Goal: Task Accomplishment & Management: Use online tool/utility

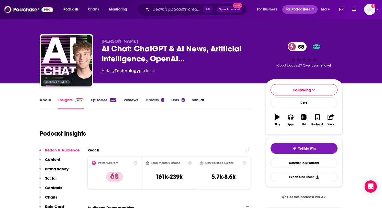
click at [305, 10] on span "For Podcasters" at bounding box center [298, 9] width 25 height 7
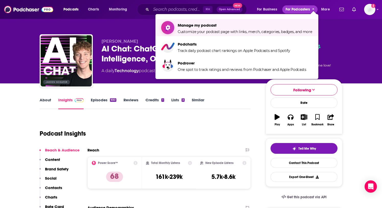
click at [275, 28] on span "Manage my podcast Customize your podcast page with links, merch, categories, ba…" at bounding box center [245, 27] width 135 height 13
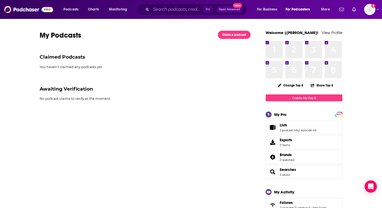
scroll to position [1, 0]
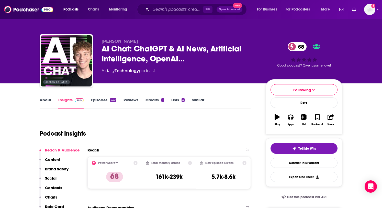
click at [156, 100] on link "Credits 1" at bounding box center [155, 104] width 18 height 12
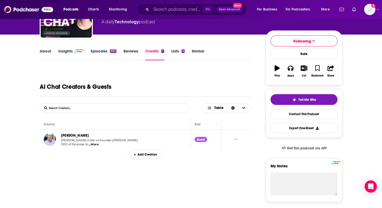
scroll to position [52, 0]
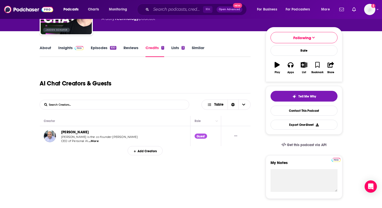
click at [97, 143] on span "...More" at bounding box center [94, 141] width 10 height 4
click at [206, 138] on div "Guest" at bounding box center [201, 136] width 13 height 5
click at [164, 47] on div "1" at bounding box center [163, 48] width 3 height 4
click at [49, 139] on img "Suman Kanuganti" at bounding box center [50, 136] width 12 height 12
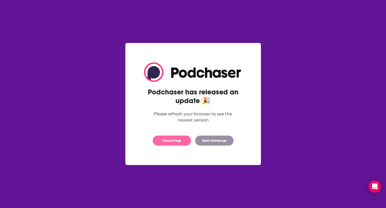
click at [178, 142] on button "Reload Page" at bounding box center [172, 141] width 38 height 10
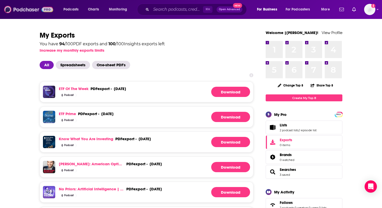
click at [40, 8] on img at bounding box center [28, 10] width 49 height 10
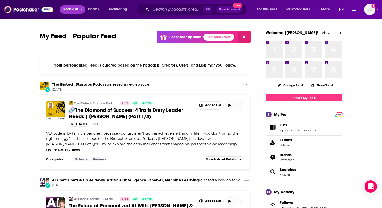
click at [80, 8] on button "Podcasts" at bounding box center [72, 9] width 25 height 8
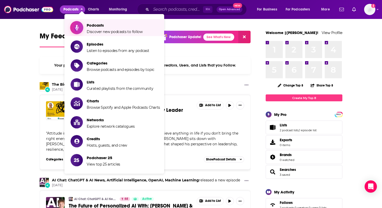
click at [102, 27] on span "Podcasts" at bounding box center [115, 25] width 56 height 5
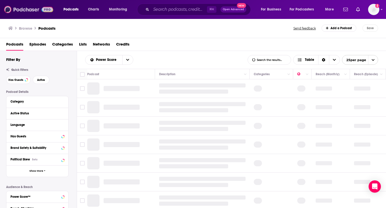
click at [27, 9] on img at bounding box center [28, 10] width 49 height 10
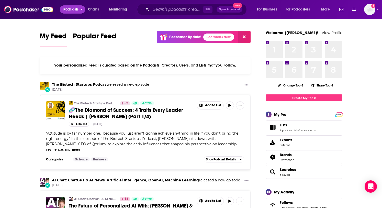
click at [75, 9] on span "Podcasts" at bounding box center [70, 9] width 15 height 7
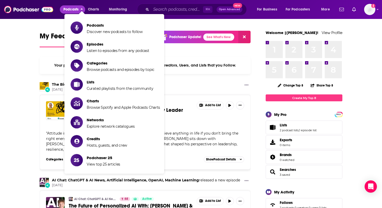
click at [75, 9] on span "Podcasts" at bounding box center [70, 9] width 15 height 7
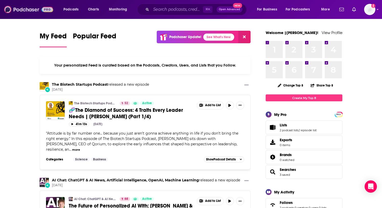
click at [30, 10] on img at bounding box center [28, 10] width 49 height 10
click at [309, 12] on span "For Podcasters" at bounding box center [298, 9] width 25 height 7
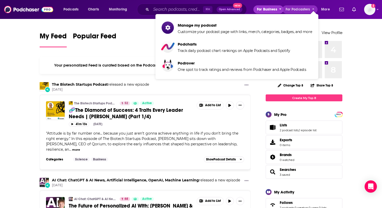
click at [266, 9] on span "For Business" at bounding box center [267, 9] width 20 height 7
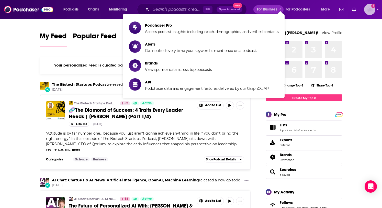
click at [371, 9] on img "Logged in as Ruth_Nebius" at bounding box center [369, 9] width 11 height 11
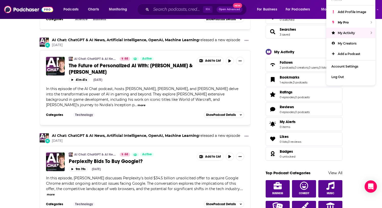
scroll to position [141, 0]
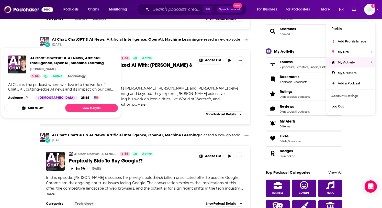
click at [43, 37] on img "AI Chat: ChatGPT & AI News, Artificial Intelligence, OpenAI, Machine Learning" at bounding box center [44, 41] width 9 height 9
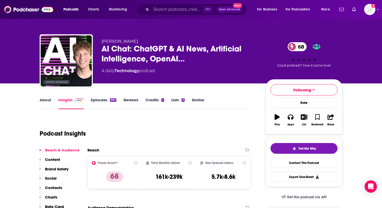
click at [197, 100] on link "Similar" at bounding box center [198, 104] width 13 height 12
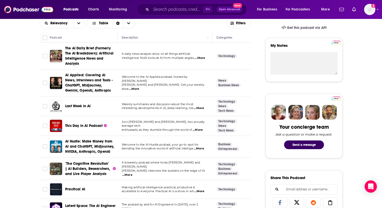
scroll to position [170, 0]
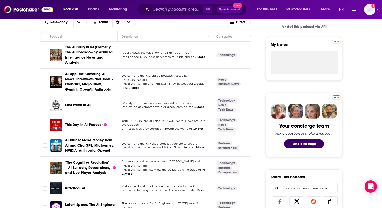
click at [139, 86] on span "...More" at bounding box center [134, 88] width 10 height 4
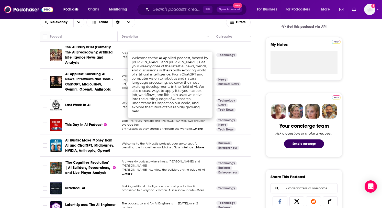
click at [116, 85] on div "AI Applied: Covering AI News, Interviews and Tools - ChatGPT, Midjourney, Gemin…" at bounding box center [91, 82] width 53 height 20
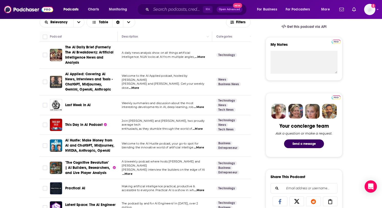
click at [53, 81] on img "AI Applied: Covering AI News, Interviews and Tools - ChatGPT, Midjourney, Gemin…" at bounding box center [56, 82] width 12 height 12
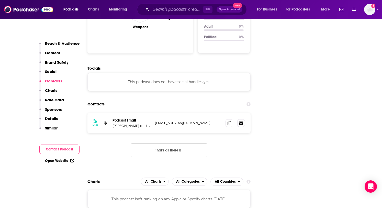
scroll to position [567, 0]
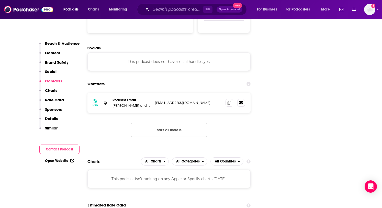
click at [180, 101] on p "aiapplied@fiund.com" at bounding box center [188, 103] width 67 height 4
drag, startPoint x: 192, startPoint y: 72, endPoint x: 155, endPoint y: 72, distance: 37.6
click at [155, 93] on div "RSS Podcast Email Jaeden Schafer and Conor Grennan aiapplied@fiund.com aiapplie…" at bounding box center [169, 103] width 163 height 20
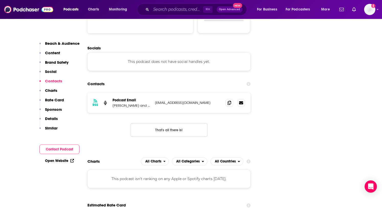
click at [205, 93] on div "RSS Podcast Email Jaeden Schafer and Conor Grennan aiapplied@fiund.com aiapplie…" at bounding box center [169, 103] width 163 height 20
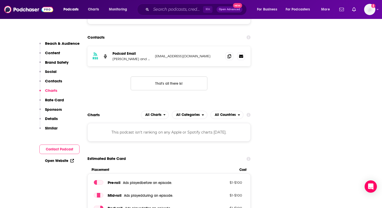
scroll to position [623, 0]
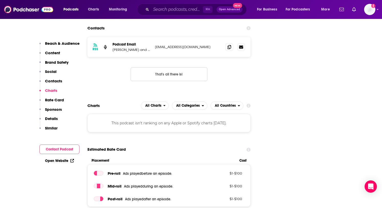
click at [53, 144] on div "Reach & Audience Content Brand Safety Social Contacts Charts Rate Card Sponsors…" at bounding box center [59, 103] width 40 height 125
click at [55, 147] on button "Contact Podcast" at bounding box center [59, 149] width 40 height 9
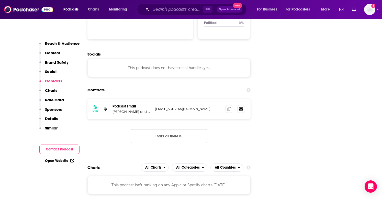
scroll to position [545, 0]
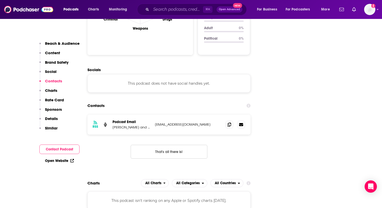
click at [56, 152] on button "Contact Podcast" at bounding box center [59, 149] width 40 height 9
click at [113, 125] on p "Jaeden Schafer and Conor Grennan" at bounding box center [132, 127] width 38 height 4
click at [229, 122] on icon at bounding box center [230, 124] width 4 height 4
click at [244, 121] on link at bounding box center [242, 125] width 8 height 8
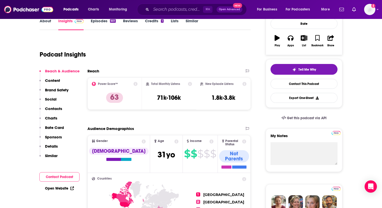
scroll to position [70, 0]
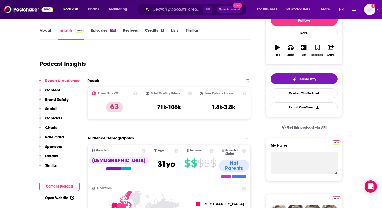
click at [316, 48] on icon "button" at bounding box center [318, 48] width 4 height 6
click at [304, 47] on icon "button" at bounding box center [304, 48] width 6 height 6
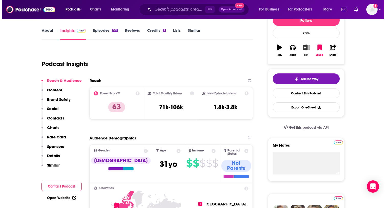
scroll to position [0, 0]
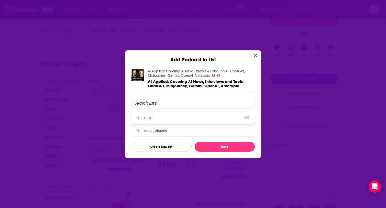
click at [164, 118] on div "TECH" at bounding box center [193, 117] width 123 height 11
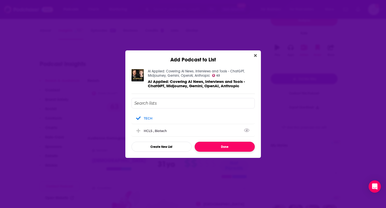
click at [230, 149] on button "Done" at bounding box center [225, 147] width 60 height 10
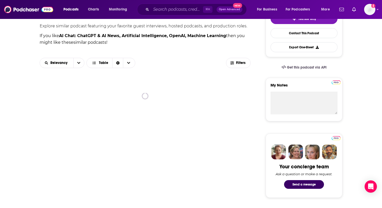
scroll to position [153, 0]
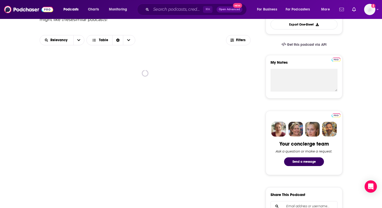
click at [345, 11] on link "Show notifications dropdown" at bounding box center [342, 9] width 9 height 9
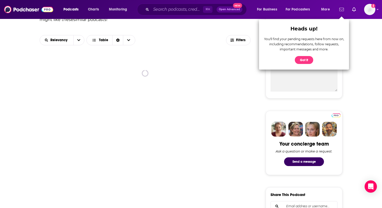
click at [345, 11] on link "Show notifications dropdown" at bounding box center [342, 9] width 9 height 9
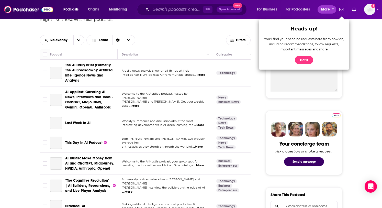
click at [327, 7] on span "More" at bounding box center [325, 9] width 9 height 7
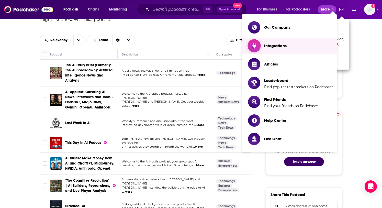
click at [276, 47] on span "Integrations" at bounding box center [275, 45] width 23 height 5
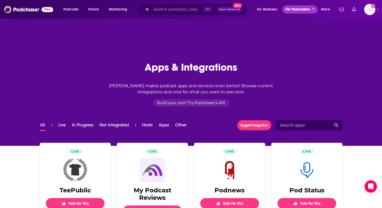
click at [299, 9] on span "For Podcasters" at bounding box center [298, 9] width 25 height 7
click at [275, 11] on span "For Business" at bounding box center [267, 9] width 20 height 7
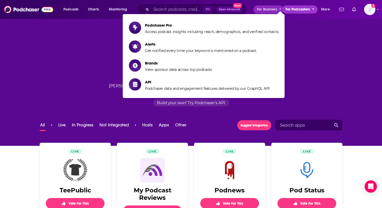
click at [306, 10] on span "For Podcasters" at bounding box center [298, 9] width 25 height 7
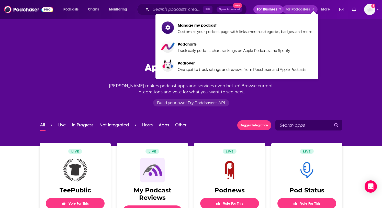
click at [272, 11] on span "For Business" at bounding box center [267, 9] width 20 height 7
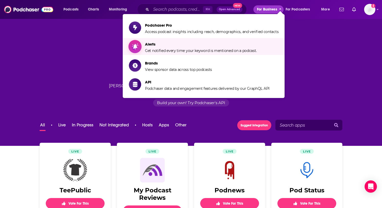
click at [251, 52] on span "Get notified every time your keyword is mentioned on a podcast." at bounding box center [201, 50] width 112 height 5
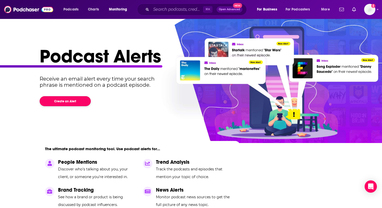
click at [69, 103] on button "Create an Alert" at bounding box center [65, 101] width 51 height 10
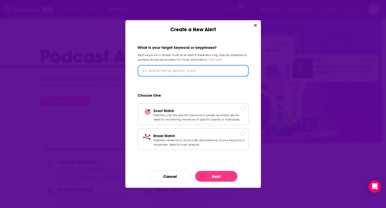
click at [174, 72] on input "Create a New Alert" at bounding box center [193, 71] width 111 height 12
type input "Nebius"
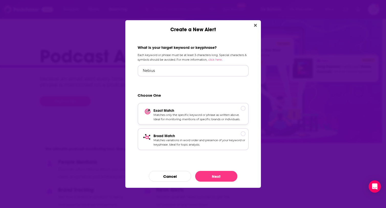
click at [244, 106] on div "Create a New Alert" at bounding box center [243, 108] width 5 height 5
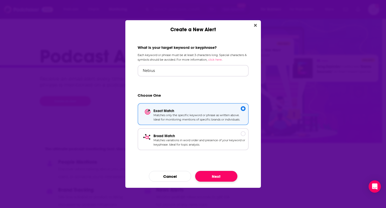
click at [225, 177] on button "Next" at bounding box center [216, 176] width 42 height 11
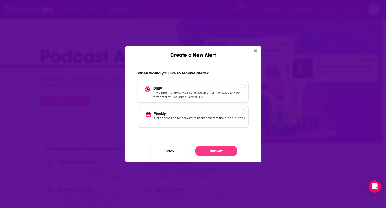
click at [244, 86] on p "Daily" at bounding box center [200, 88] width 92 height 4
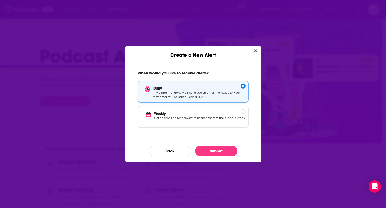
click at [244, 88] on p "Daily" at bounding box center [200, 88] width 92 height 4
click at [245, 112] on p "Weekly" at bounding box center [200, 113] width 92 height 4
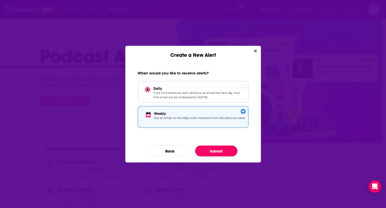
click at [227, 151] on button "Submit" at bounding box center [216, 151] width 42 height 11
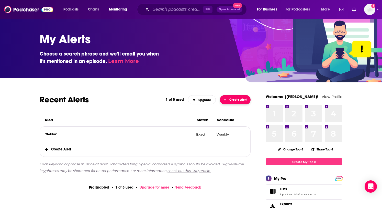
click at [229, 102] on button "Create Alert" at bounding box center [235, 99] width 31 height 9
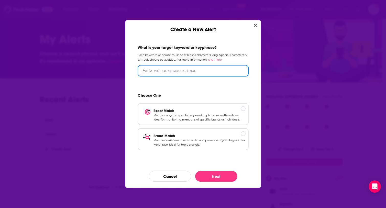
click at [157, 69] on input "Create a New Alert" at bounding box center [193, 71] width 111 height 12
type input "Roman Chernin"
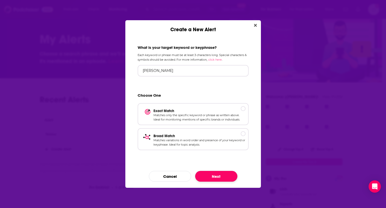
click at [217, 177] on button "Next" at bounding box center [216, 176] width 42 height 11
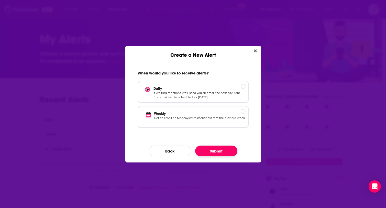
click at [226, 152] on button "Submit" at bounding box center [216, 151] width 42 height 11
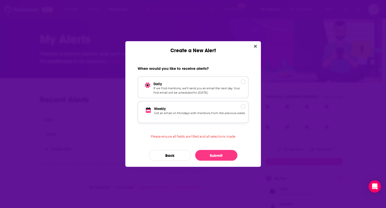
click at [244, 106] on div "Create a New Alert" at bounding box center [243, 106] width 5 height 5
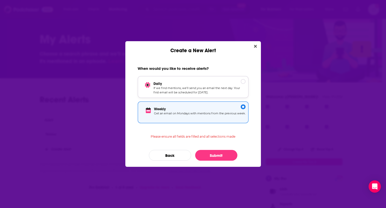
click at [242, 82] on p "Daily" at bounding box center [200, 84] width 92 height 4
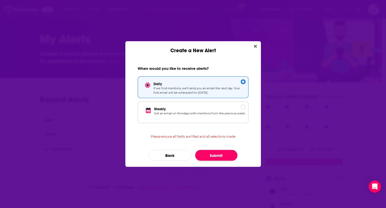
click at [228, 158] on button "Submit" at bounding box center [216, 155] width 42 height 11
click at [227, 157] on button "Submit" at bounding box center [216, 155] width 42 height 11
click at [241, 106] on div "Create a New Alert" at bounding box center [243, 106] width 5 height 5
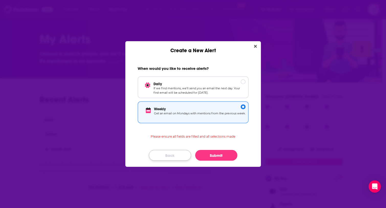
click at [166, 154] on button "Back" at bounding box center [170, 155] width 42 height 11
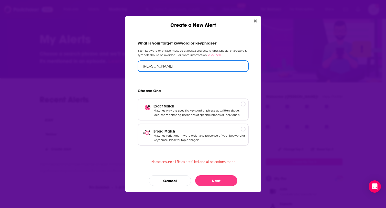
click at [176, 62] on input "Roman Chernin" at bounding box center [193, 66] width 111 height 12
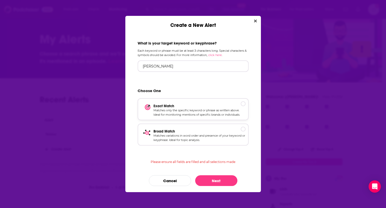
click at [243, 104] on p "Exact Match" at bounding box center [200, 106] width 92 height 4
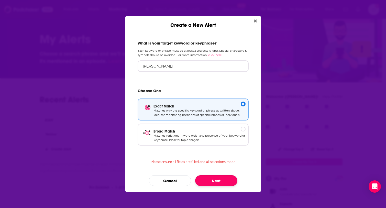
click at [221, 182] on button "Next" at bounding box center [216, 180] width 42 height 11
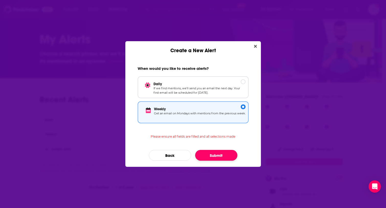
click at [226, 158] on button "Submit" at bounding box center [216, 155] width 42 height 11
click at [245, 82] on p "Daily" at bounding box center [200, 84] width 92 height 4
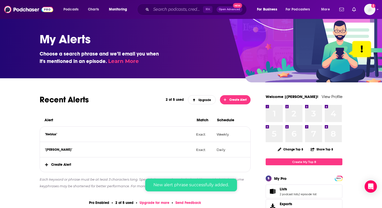
click at [53, 164] on span "Create Alert" at bounding box center [145, 164] width 211 height 15
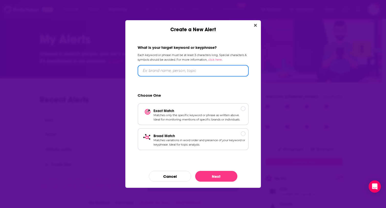
click at [164, 70] on input "Create a New Alert" at bounding box center [193, 71] width 111 height 12
type input "Ilya Burkov"
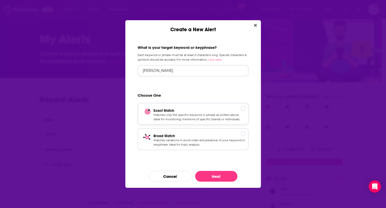
click at [242, 109] on p "Exact Match" at bounding box center [200, 111] width 92 height 4
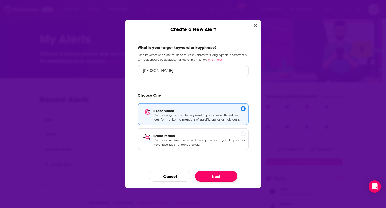
click at [222, 176] on button "Next" at bounding box center [216, 176] width 42 height 11
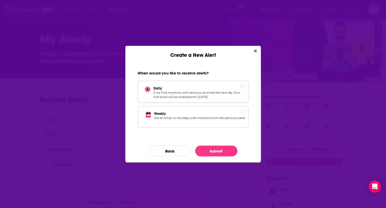
click at [242, 85] on div "Create a New Alert" at bounding box center [243, 86] width 5 height 5
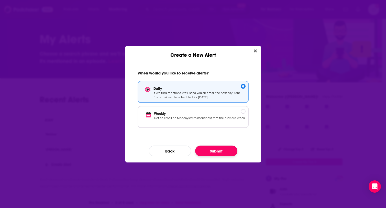
click at [225, 152] on button "Submit" at bounding box center [216, 151] width 42 height 11
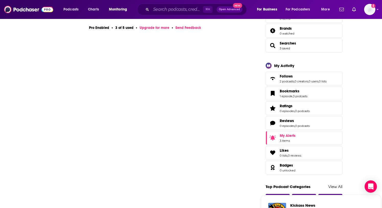
scroll to position [35, 0]
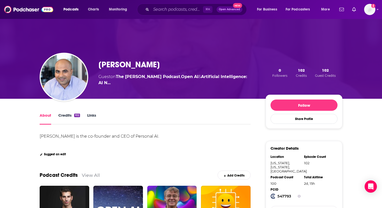
click at [69, 119] on link "Credits 102" at bounding box center [69, 119] width 22 height 12
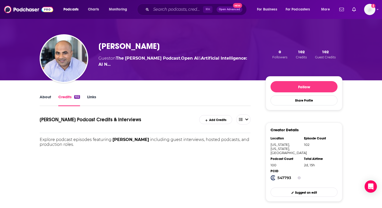
scroll to position [19, 0]
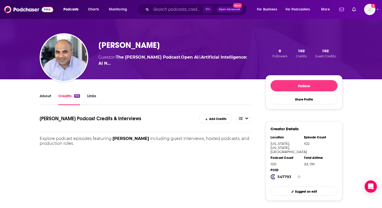
click at [91, 98] on link "Links" at bounding box center [91, 99] width 9 height 12
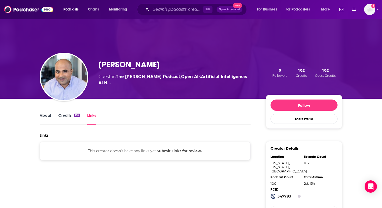
click at [43, 115] on link "About" at bounding box center [46, 119] width 12 height 12
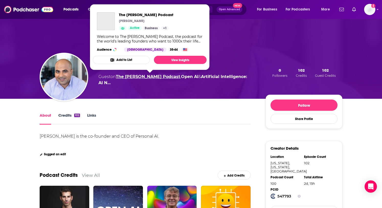
click at [135, 75] on link "The [PERSON_NAME] Podcast" at bounding box center [148, 76] width 65 height 5
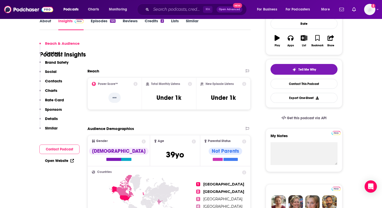
scroll to position [102, 0]
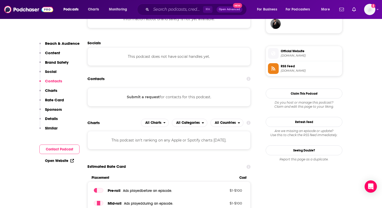
click at [59, 147] on button "Contact Podcast" at bounding box center [59, 149] width 40 height 9
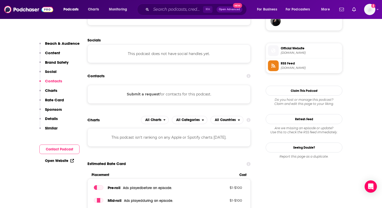
click at [66, 147] on button "Contact Podcast" at bounding box center [59, 149] width 40 height 9
click at [194, 95] on div "Submit a request for contacts for this podcast." at bounding box center [169, 94] width 163 height 18
click at [249, 77] on icon at bounding box center [249, 76] width 4 height 4
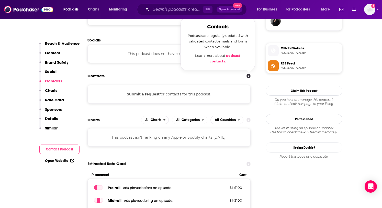
click at [179, 89] on div "Submit a request for contacts for this podcast." at bounding box center [169, 94] width 163 height 18
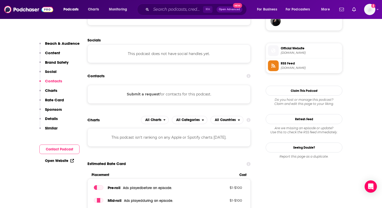
click at [142, 94] on button "Submit a request" at bounding box center [143, 94] width 33 height 6
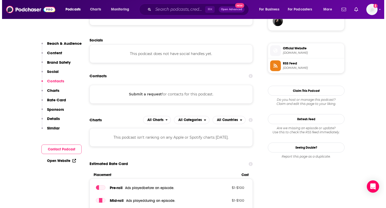
scroll to position [0, 0]
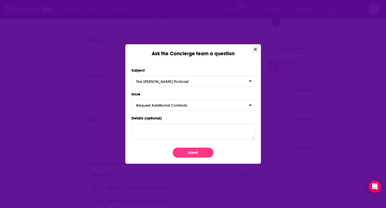
click at [256, 46] on button "Close" at bounding box center [255, 49] width 7 height 6
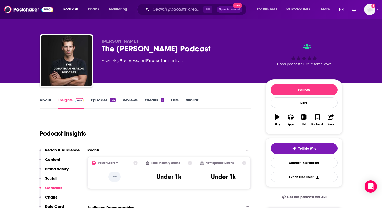
click at [48, 100] on link "About" at bounding box center [46, 104] width 12 height 12
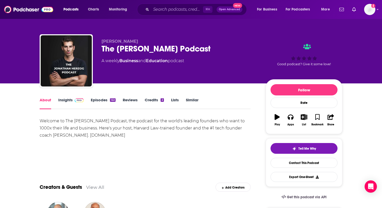
click at [103, 103] on link "Episodes 122" at bounding box center [103, 104] width 25 height 12
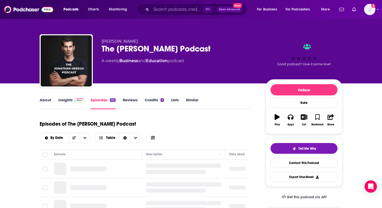
click at [134, 101] on link "Reviews" at bounding box center [130, 104] width 15 height 12
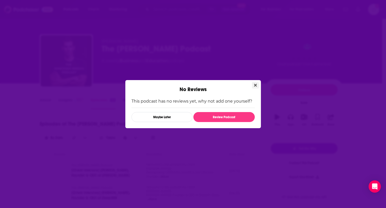
click at [256, 86] on icon "Close" at bounding box center [255, 85] width 3 height 3
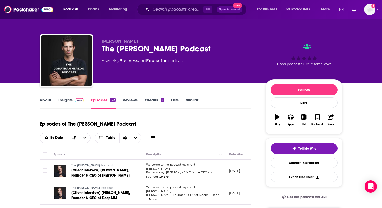
click at [339, 10] on link "Show notifications dropdown" at bounding box center [342, 9] width 9 height 9
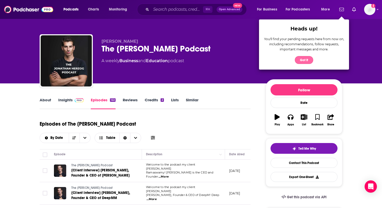
click at [301, 57] on button "Got it" at bounding box center [304, 60] width 18 height 8
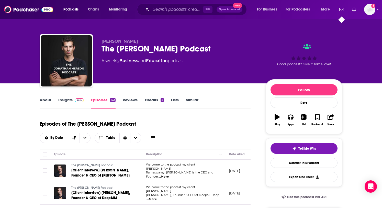
click at [353, 9] on icon "Show notifications dropdown" at bounding box center [354, 9] width 4 height 5
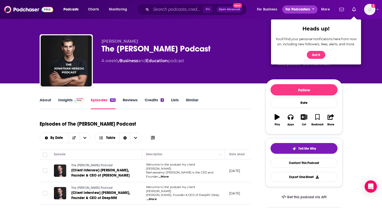
click at [286, 8] on span "For Podcasters" at bounding box center [298, 9] width 25 height 7
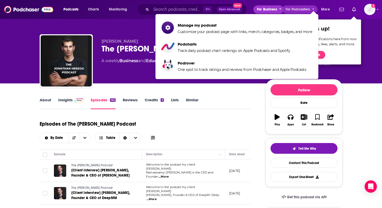
click at [266, 9] on span "For Business" at bounding box center [267, 9] width 20 height 7
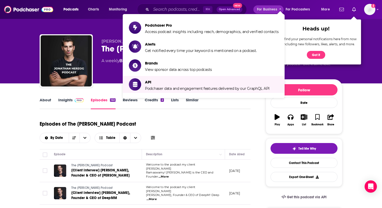
click at [218, 124] on div "Episodes of The [PERSON_NAME] Podcast By Date Table" at bounding box center [145, 130] width 211 height 26
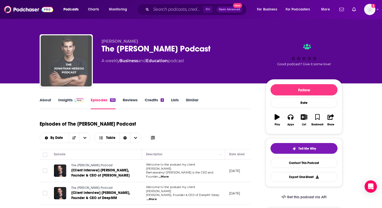
click at [69, 65] on img "The Jonathan Herzog Podcast" at bounding box center [66, 60] width 51 height 51
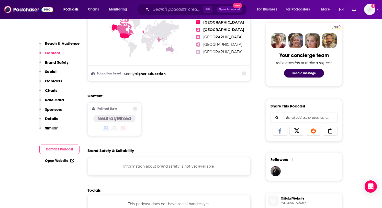
scroll to position [245, 0]
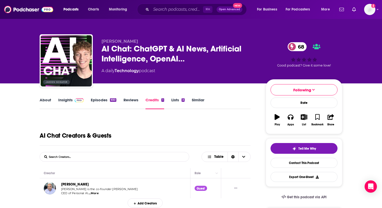
click at [196, 102] on link "Similar" at bounding box center [198, 104] width 13 height 12
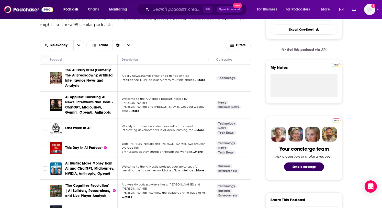
scroll to position [148, 0]
click at [203, 80] on span "...More" at bounding box center [200, 80] width 10 height 4
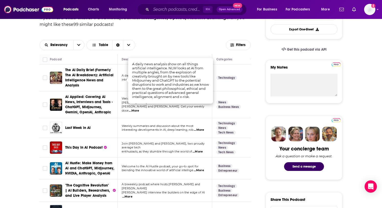
click at [202, 150] on span "...More" at bounding box center [198, 152] width 10 height 4
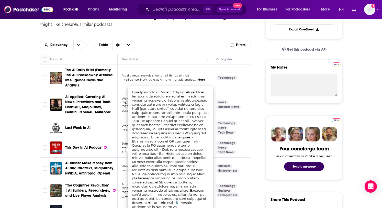
click at [72, 147] on span "This Day in AI Podcast" at bounding box center [83, 147] width 37 height 4
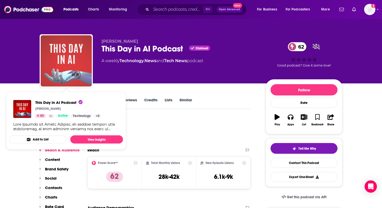
click at [64, 69] on img "This Day in AI Podcast" at bounding box center [66, 60] width 51 height 51
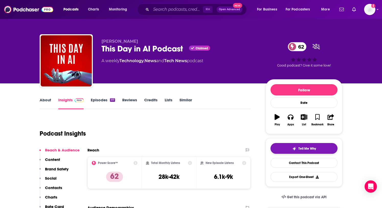
click at [291, 146] on button "Tell Me Why" at bounding box center [304, 148] width 67 height 11
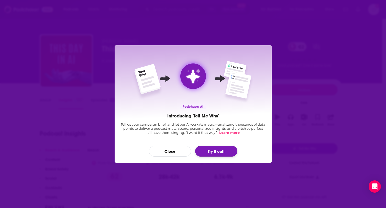
click at [232, 152] on button "Try it out!" at bounding box center [216, 151] width 42 height 11
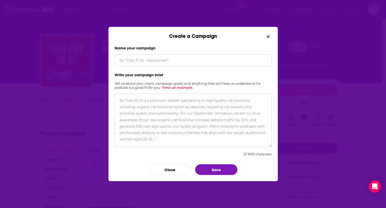
click at [125, 57] on input "Create a Campaign" at bounding box center [193, 61] width 157 height 12
type input "S"
click at [130, 103] on textarea "Create a Campaign" at bounding box center [193, 120] width 157 height 53
click at [122, 60] on input "Ai Studio - Roman" at bounding box center [193, 61] width 157 height 12
type input "AI Studio - Roman"
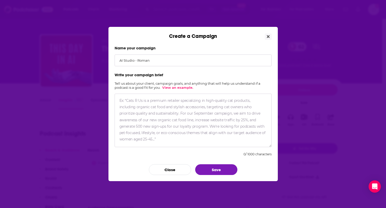
click at [189, 95] on textarea "Create a Campaign" at bounding box center [193, 120] width 157 height 53
paste textarea "Media Pitch: AI Studio Platform Strategy & Technical Architecture"
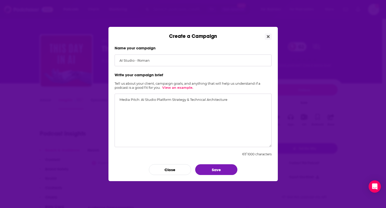
drag, startPoint x: 141, startPoint y: 101, endPoint x: 111, endPoint y: 101, distance: 30.2
click at [111, 101] on div "Name your campaign AI Studio - Roman Write your campaign brief Tell us about yo…" at bounding box center [193, 110] width 169 height 142
click at [223, 102] on textarea "AI Studio Platform Strategy & Technical Architecture" at bounding box center [193, 120] width 157 height 53
paste textarea "Loremipsu do sitamet consec adip elitsedd. Eiusmod te inc utlabor etdolore magn…"
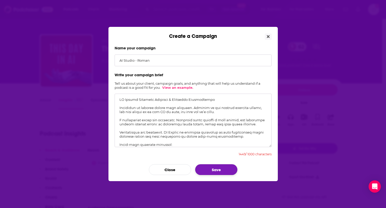
click at [232, 164] on button "Save" at bounding box center [216, 169] width 42 height 11
click at [233, 167] on button "Save" at bounding box center [216, 169] width 42 height 11
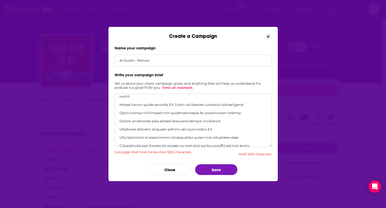
scroll to position [82, 0]
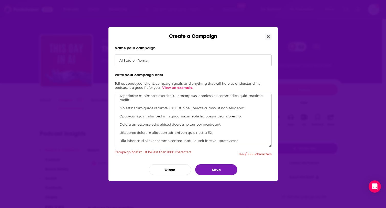
drag, startPoint x: 146, startPoint y: 123, endPoint x: 114, endPoint y: 113, distance: 32.6
click at [115, 113] on textarea "Create a Campaign" at bounding box center [193, 120] width 157 height 53
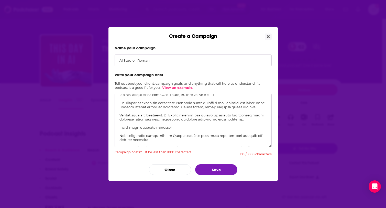
scroll to position [17, 0]
drag, startPoint x: 253, startPoint y: 124, endPoint x: 117, endPoint y: 120, distance: 135.7
click at [117, 120] on textarea "Create a Campaign" at bounding box center [193, 120] width 157 height 53
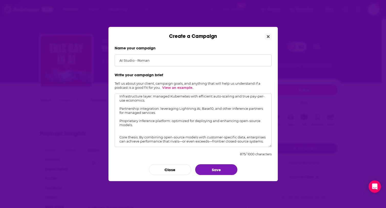
scroll to position [59, 0]
drag, startPoint x: 138, startPoint y: 131, endPoint x: 117, endPoint y: 128, distance: 21.4
click at [117, 128] on textarea "AI Studio Platform Strategy & Technical Architecture Inference is already large…" at bounding box center [193, 120] width 157 height 53
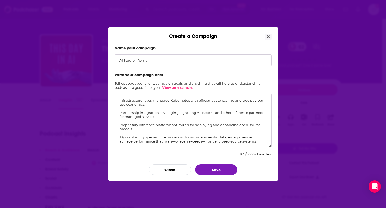
scroll to position [52, 0]
type textarea "AI Studio Platform Strategy & Technical Architecture Inference is already large…"
click at [224, 175] on div "Name your campaign AI Studio - Roman Write your campaign brief Tell us about yo…" at bounding box center [193, 110] width 169 height 142
click at [224, 170] on button "Save" at bounding box center [216, 169] width 42 height 11
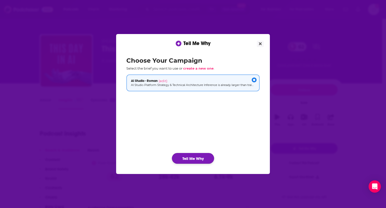
click at [194, 161] on button "Tell Me Why" at bounding box center [193, 158] width 42 height 11
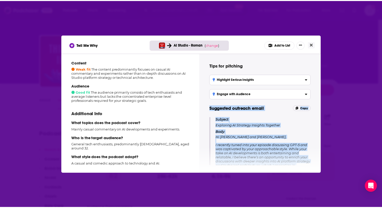
scroll to position [0, 0]
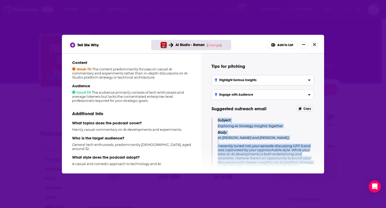
drag, startPoint x: 253, startPoint y: 160, endPoint x: 217, endPoint y: 121, distance: 52.9
click at [217, 121] on div "Subject: Exploring AI Strategy Insights Together Body: Hi [PERSON_NAME] and [PE…" at bounding box center [263, 168] width 102 height 100
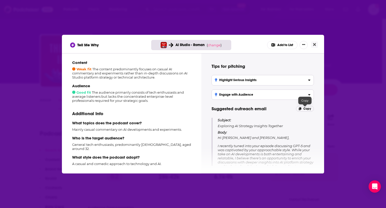
click at [301, 109] on icon "[object Object]" at bounding box center [300, 108] width 3 height 3
click at [313, 42] on button "Close" at bounding box center [314, 44] width 7 height 6
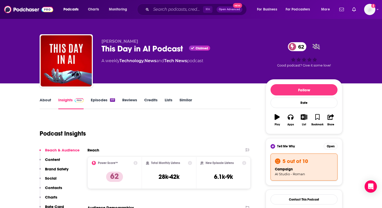
click at [188, 98] on link "Similar" at bounding box center [186, 104] width 13 height 12
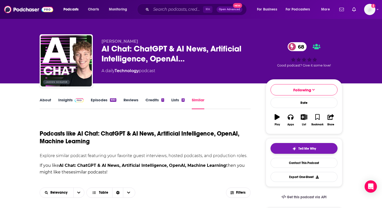
click at [301, 151] on span "Tell Me Why" at bounding box center [308, 149] width 18 height 4
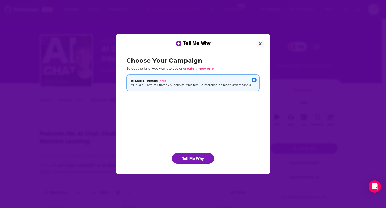
click at [193, 156] on button "Tell Me Why" at bounding box center [193, 158] width 42 height 11
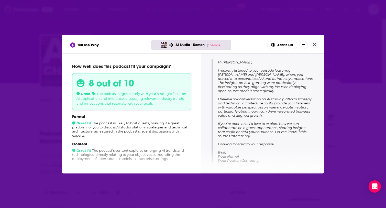
scroll to position [76, 0]
click at [286, 144] on p "Body: Hi [PERSON_NAME], I recently listened to your episode featuring [PERSON_N…" at bounding box center [266, 108] width 96 height 108
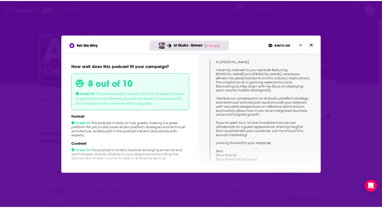
scroll to position [0, 0]
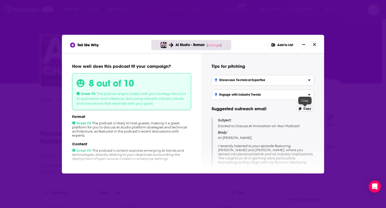
click at [310, 111] on p "Copy" at bounding box center [305, 109] width 18 height 6
click at [316, 42] on icon "Close" at bounding box center [314, 44] width 3 height 4
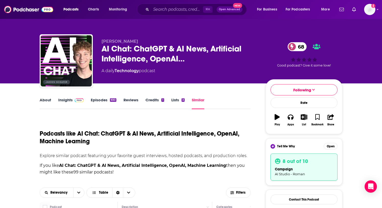
click at [104, 41] on span "[PERSON_NAME]" at bounding box center [120, 41] width 37 height 5
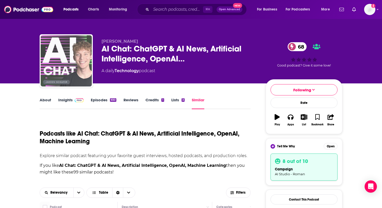
click at [62, 60] on img "AI Chat: ChatGPT & AI News, Artificial Intelligence, OpenAI, Machine Learning" at bounding box center [66, 60] width 51 height 51
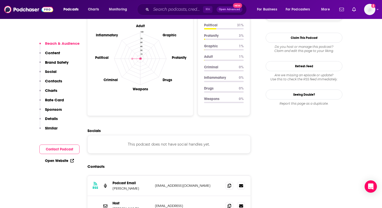
scroll to position [483, 0]
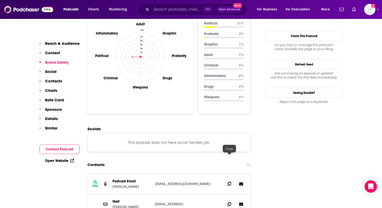
click at [232, 180] on span at bounding box center [230, 184] width 8 height 8
